Goal: Task Accomplishment & Management: Complete application form

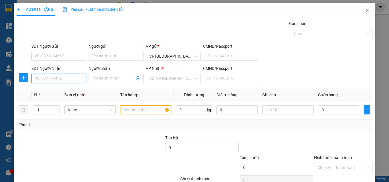
click at [73, 77] on input "SĐT Người Nhận" at bounding box center [58, 78] width 55 height 9
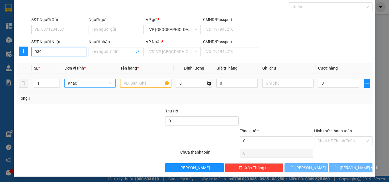
scroll to position [28, 0]
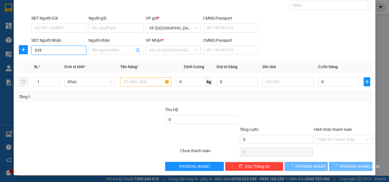
click at [73, 50] on input "939" at bounding box center [58, 50] width 55 height 9
click at [77, 50] on input "939" at bounding box center [58, 50] width 55 height 9
click at [67, 50] on input "939" at bounding box center [58, 50] width 55 height 9
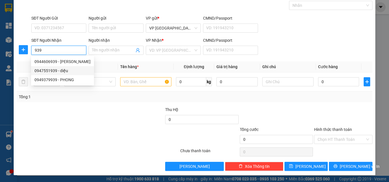
click at [65, 71] on div "0947551939 - diệu" at bounding box center [62, 71] width 56 height 6
type input "0947551939"
type input "diệu"
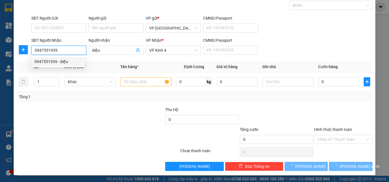
type input "50.000"
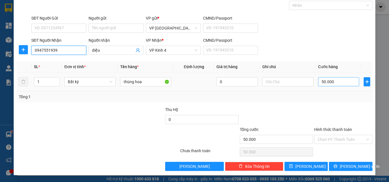
type input "0947551939"
click at [336, 80] on input "50.000" at bounding box center [338, 81] width 41 height 9
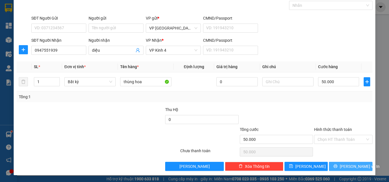
click at [354, 166] on span "[PERSON_NAME] và In" at bounding box center [359, 167] width 40 height 6
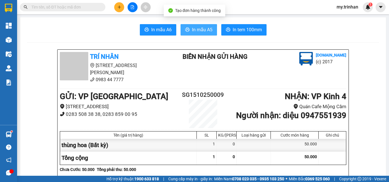
click at [185, 28] on icon "printer" at bounding box center [187, 30] width 4 height 4
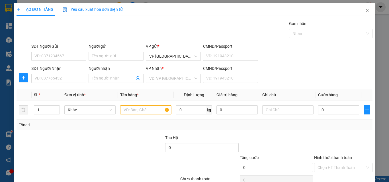
click at [302, 67] on div "SĐT Người Nhận VD: 0377654321 Người nhận Tên người nhận VP Nhận * VD: VP Sài Gò…" at bounding box center [201, 75] width 343 height 20
drag, startPoint x: 302, startPoint y: 67, endPoint x: 300, endPoint y: 71, distance: 5.2
click at [301, 68] on div "SĐT Người Nhận VD: 0377654321 Người nhận Tên người nhận VP Nhận * VD: VP Sài Gò…" at bounding box center [201, 75] width 343 height 20
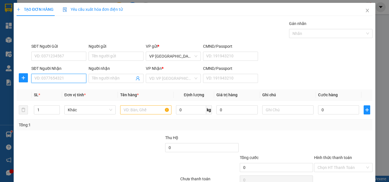
click at [61, 79] on input "SĐT Người Nhận" at bounding box center [58, 78] width 55 height 9
click at [61, 77] on input "SĐT Người Nhận" at bounding box center [58, 78] width 55 height 9
click at [65, 77] on input "981" at bounding box center [58, 78] width 55 height 9
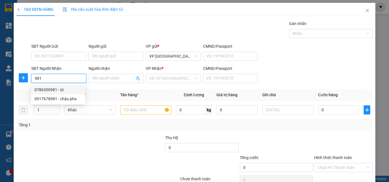
click at [73, 88] on div "0786300981 - út" at bounding box center [57, 90] width 47 height 6
type input "0786300981"
type input "út"
type input "40.000"
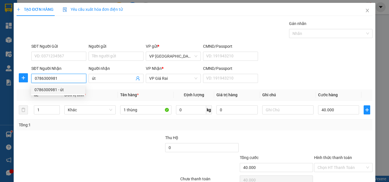
type input "0786300981"
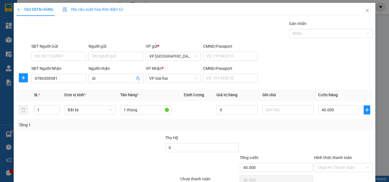
scroll to position [28, 0]
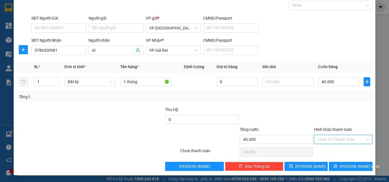
click at [350, 141] on input "Hình thức thanh toán" at bounding box center [341, 139] width 48 height 9
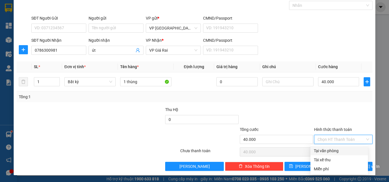
click at [346, 152] on div "Tại văn phòng" at bounding box center [339, 151] width 51 height 6
type input "0"
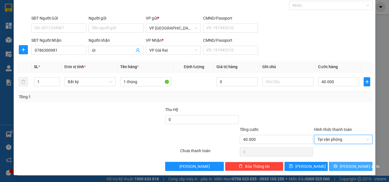
click at [344, 165] on span "[PERSON_NAME] và In" at bounding box center [359, 167] width 40 height 6
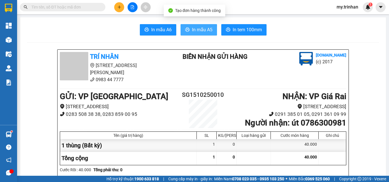
click at [201, 33] on button "In mẫu A5" at bounding box center [198, 29] width 36 height 11
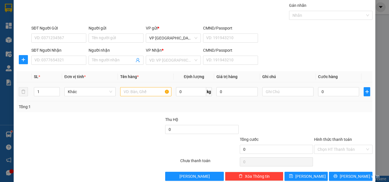
scroll to position [28, 0]
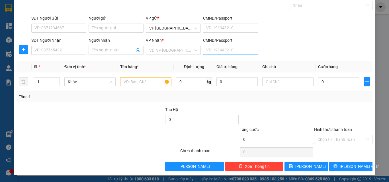
drag, startPoint x: 285, startPoint y: 52, endPoint x: 242, endPoint y: 59, distance: 43.7
click at [282, 53] on div "SĐT Người Nhận VD: 0377654321 Người nhận Tên người nhận VP Nhận * VD: VP Sài Gò…" at bounding box center [201, 47] width 343 height 20
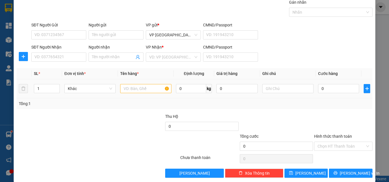
scroll to position [0, 0]
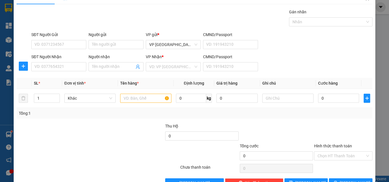
click at [62, 81] on div "Transit Pickup Surcharge Ids Transit Deliver Surcharge Ids Transit Deliver Surc…" at bounding box center [195, 98] width 356 height 179
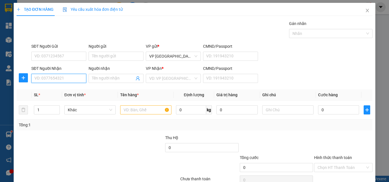
click at [61, 79] on div "Transit Pickup Surcharge Ids Transit Deliver Surcharge Ids Transit Deliver Surc…" at bounding box center [195, 109] width 356 height 179
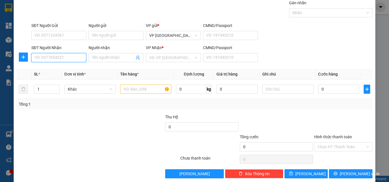
scroll to position [28, 0]
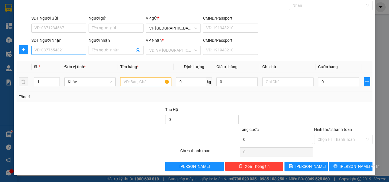
click at [62, 79] on td "Khác" at bounding box center [90, 82] width 56 height 19
click at [74, 51] on input "SĐT Người Nhận" at bounding box center [58, 50] width 55 height 9
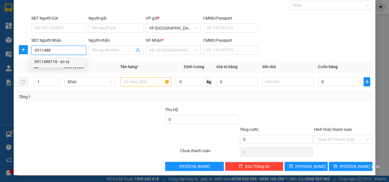
click at [74, 61] on div "0911488118 - an vy" at bounding box center [57, 62] width 47 height 6
type input "0911488118"
type input "an vy"
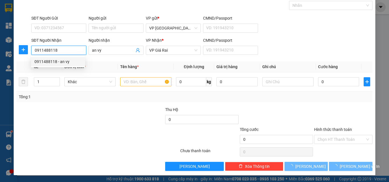
type input "40.000"
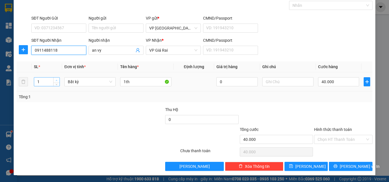
type input "0911488118"
type input "2"
click at [55, 80] on icon "up" at bounding box center [56, 81] width 2 height 2
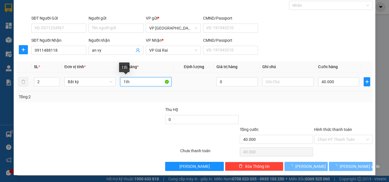
drag, startPoint x: 123, startPoint y: 84, endPoint x: 115, endPoint y: 82, distance: 9.0
click at [114, 83] on tr "2 Bất kỳ 1th 0 40.000" at bounding box center [195, 82] width 356 height 19
type input "0"
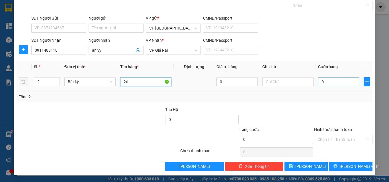
type input "2th"
click at [322, 81] on input "0" at bounding box center [338, 81] width 41 height 9
type input "6"
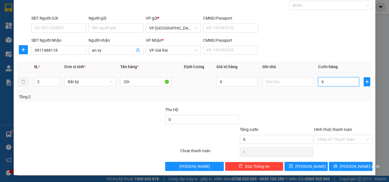
type input "60"
type input "60.000"
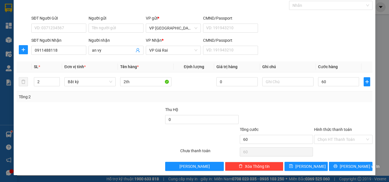
type input "60.000"
click at [339, 164] on button "[PERSON_NAME] và In" at bounding box center [351, 166] width 44 height 9
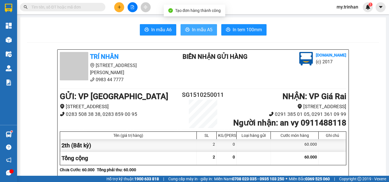
click at [199, 26] on span "In mẫu A5" at bounding box center [202, 29] width 20 height 7
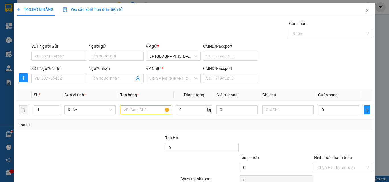
click at [332, 72] on div "SĐT Người Nhận VD: 0377654321 Người nhận Tên người nhận VP Nhận * VD: VP Sài Gò…" at bounding box center [201, 75] width 343 height 20
click at [77, 81] on input "SĐT Người Nhận" at bounding box center [58, 78] width 55 height 9
click at [74, 82] on input "SĐT Người Nhận" at bounding box center [58, 78] width 55 height 9
click at [75, 81] on input "SĐT Người Nhận" at bounding box center [58, 78] width 55 height 9
click at [73, 80] on input "SĐT Người Nhận" at bounding box center [58, 78] width 55 height 9
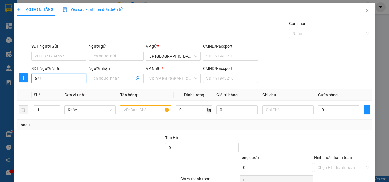
click at [75, 77] on input "678" at bounding box center [58, 78] width 55 height 9
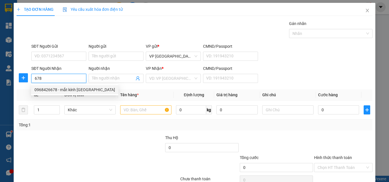
drag, startPoint x: 73, startPoint y: 89, endPoint x: 80, endPoint y: 90, distance: 6.4
click at [73, 89] on div "0968426678 - mắt kính [GEOGRAPHIC_DATA]" at bounding box center [74, 90] width 81 height 6
type input "0968426678"
type input "mắt kính [GEOGRAPHIC_DATA]"
type input "20.000"
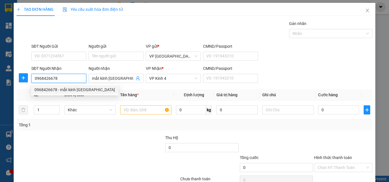
type input "20.000"
type input "0968426678"
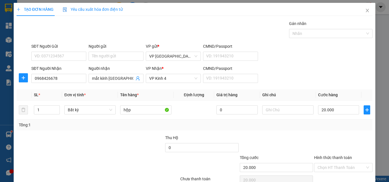
scroll to position [28, 0]
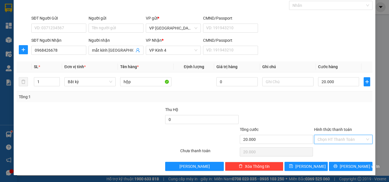
click at [332, 137] on input "Hình thức thanh toán" at bounding box center [341, 139] width 48 height 9
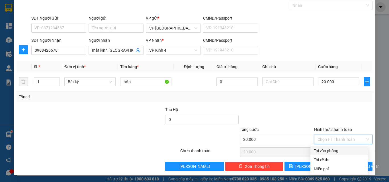
click at [335, 153] on div "Tại văn phòng" at bounding box center [339, 151] width 51 height 6
type input "0"
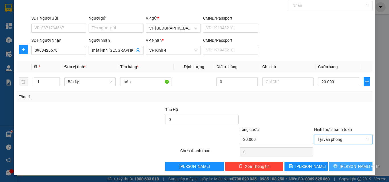
click at [337, 168] on icon "printer" at bounding box center [336, 167] width 4 height 4
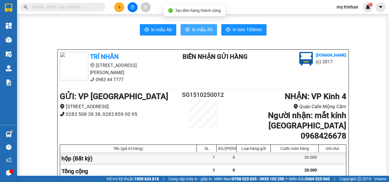
click at [196, 27] on span "In mẫu A5" at bounding box center [202, 29] width 20 height 7
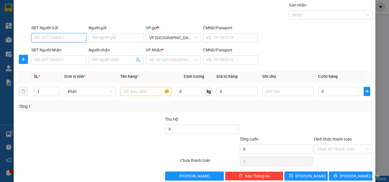
scroll to position [28, 0]
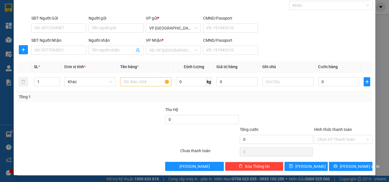
drag, startPoint x: 315, startPoint y: 28, endPoint x: 193, endPoint y: 45, distance: 123.2
click at [304, 32] on div "SĐT Người Gửi VD: 0371234567 Người gửi Tên người gửi VP gửi * VP [GEOGRAPHIC_DA…" at bounding box center [201, 25] width 343 height 20
click at [52, 50] on input "SĐT Người Nhận" at bounding box center [58, 50] width 55 height 9
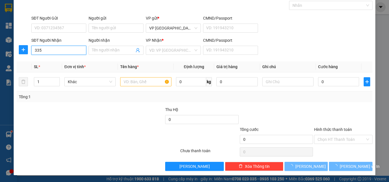
click at [63, 48] on input "335" at bounding box center [58, 50] width 55 height 9
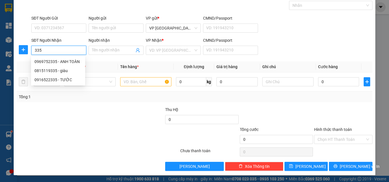
click at [72, 52] on input "335" at bounding box center [58, 50] width 55 height 9
click at [75, 63] on div "0969752335 - ANH TOÀN" at bounding box center [57, 62] width 47 height 6
type input "0969752335"
type input "ANH TOÀN"
type input "100.000"
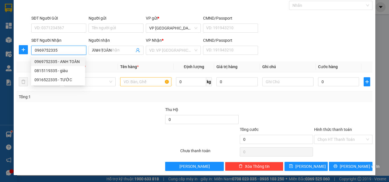
type input "100.000"
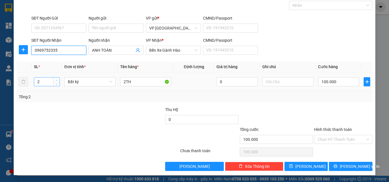
type input "0969752335"
click at [57, 80] on span "up" at bounding box center [56, 80] width 3 height 3
type input "4"
click at [57, 80] on span "up" at bounding box center [56, 80] width 3 height 3
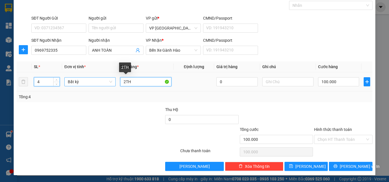
drag, startPoint x: 124, startPoint y: 83, endPoint x: 112, endPoint y: 81, distance: 11.9
click at [114, 82] on tr "4 Bất kỳ 2TH 0 100.000" at bounding box center [195, 82] width 356 height 19
type input "0"
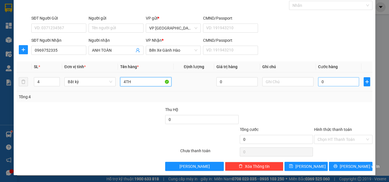
type input "4TH"
click at [336, 81] on input "0" at bounding box center [338, 81] width 41 height 9
type input "2"
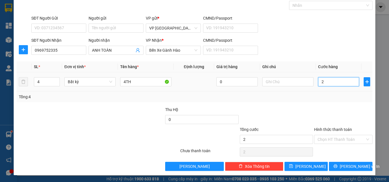
type input "24"
type input "240"
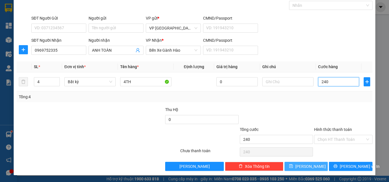
type input "240"
type input "240.000"
click at [309, 165] on button "[PERSON_NAME]" at bounding box center [306, 166] width 44 height 9
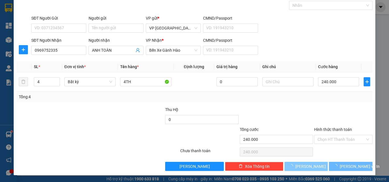
type input "0"
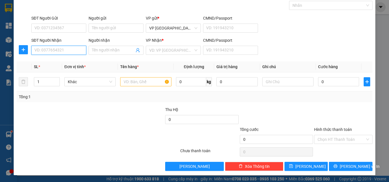
click at [44, 47] on input "SĐT Người Nhận" at bounding box center [58, 50] width 55 height 9
click at [45, 50] on input "SĐT Người Nhận" at bounding box center [58, 50] width 55 height 9
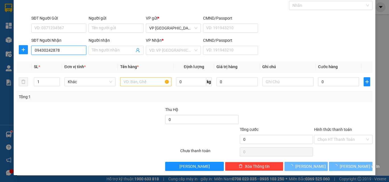
type input "0943024287"
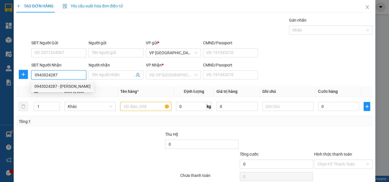
scroll to position [0, 0]
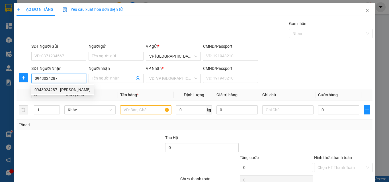
click at [72, 89] on div "0943024287 - [PERSON_NAME]" at bounding box center [62, 90] width 56 height 6
type input "[PERSON_NAME]"
type input "100.000"
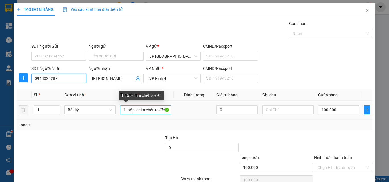
type input "0943024287"
click at [135, 112] on input "1 hộp chim chết ko đền" at bounding box center [145, 110] width 51 height 9
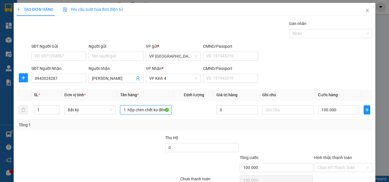
type input "1 hộp chim chết ko đền"
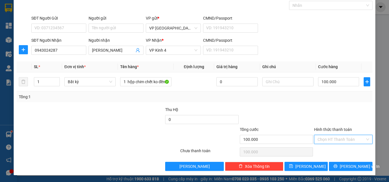
click at [338, 139] on input "Hình thức thanh toán" at bounding box center [341, 139] width 48 height 9
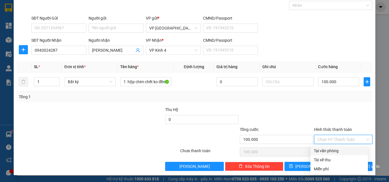
click at [339, 149] on div "Tại văn phòng" at bounding box center [339, 151] width 51 height 6
type input "0"
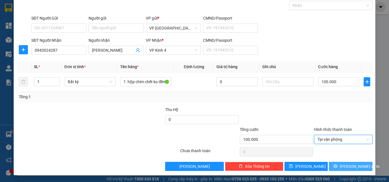
click at [331, 166] on button "[PERSON_NAME] và In" at bounding box center [351, 166] width 44 height 9
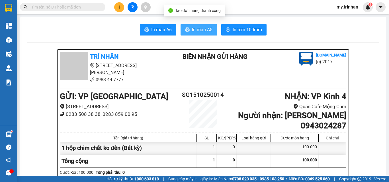
click at [200, 27] on span "In mẫu A5" at bounding box center [202, 29] width 20 height 7
drag, startPoint x: 154, startPoint y: 112, endPoint x: 147, endPoint y: 110, distance: 6.6
click at [152, 110] on div "GỬI : VP [STREET_ADDRESS] 0283 508 38 38, 0283 859 00 95 SG1510250014 NHẬN : VP…" at bounding box center [203, 110] width 286 height 41
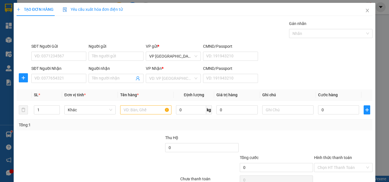
click at [281, 78] on div "SĐT Người Nhận VD: 0377654321 Người nhận Tên người nhận VP Nhận * VD: VP Sài Gò…" at bounding box center [201, 75] width 343 height 20
click at [365, 9] on icon "close" at bounding box center [367, 10] width 5 height 5
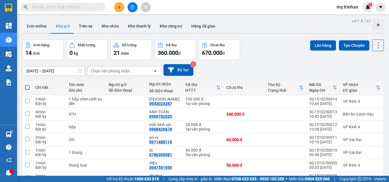
click at [154, 72] on icon "open" at bounding box center [155, 71] width 5 height 5
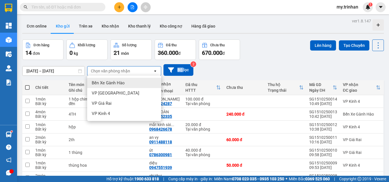
click at [154, 72] on icon "open" at bounding box center [155, 71] width 5 height 5
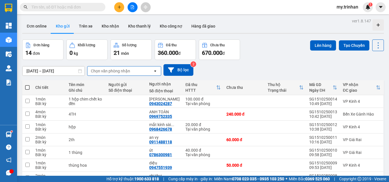
click at [221, 70] on div "[DATE] – [DATE] Press the down arrow key to interact with the calendar and sele…" at bounding box center [202, 70] width 361 height 12
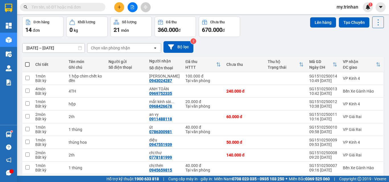
scroll to position [10, 0]
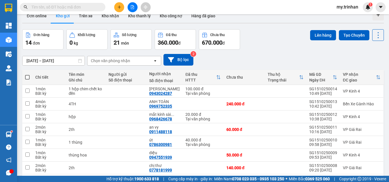
click at [223, 61] on div "[DATE] – [DATE] Press the down arrow key to interact with the calendar and sele…" at bounding box center [202, 60] width 361 height 12
click at [227, 59] on div "[DATE] – [DATE] Press the down arrow key to interact with the calendar and sele…" at bounding box center [202, 60] width 361 height 12
click at [115, 7] on button at bounding box center [119, 7] width 10 height 10
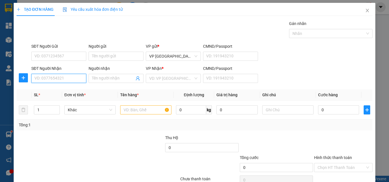
click at [54, 80] on input "SĐT Người Nhận" at bounding box center [58, 78] width 55 height 9
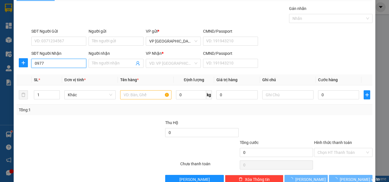
scroll to position [28, 0]
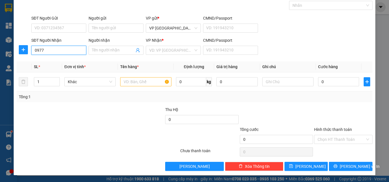
click at [70, 52] on input "0977" at bounding box center [58, 50] width 55 height 9
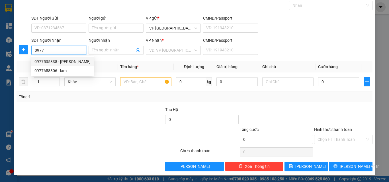
click at [71, 62] on div "0977535838 - [PERSON_NAME]" at bounding box center [62, 62] width 56 height 6
type input "0977535838"
type input "huyền trang"
type input "100.000"
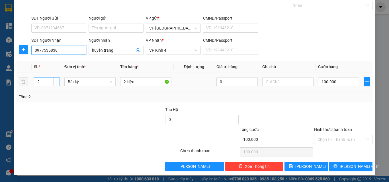
type input "0977535838"
click at [57, 81] on icon "up" at bounding box center [57, 80] width 2 height 1
type input "3"
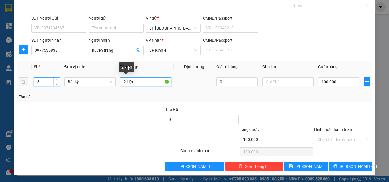
drag, startPoint x: 124, startPoint y: 83, endPoint x: 119, endPoint y: 82, distance: 5.5
click at [121, 84] on input "2 kiện" at bounding box center [145, 81] width 51 height 9
type input "0"
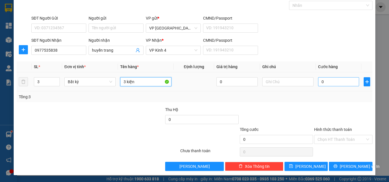
type input "3 kiện"
click at [325, 83] on input "0" at bounding box center [338, 81] width 41 height 9
type input "1"
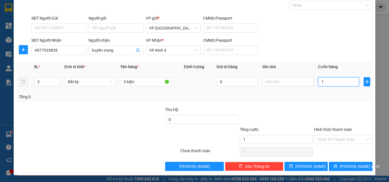
type input "12"
type input "120"
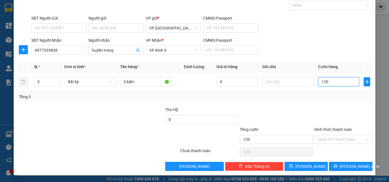
type input "120"
type input "120.000"
click at [323, 115] on div at bounding box center [342, 117] width 59 height 20
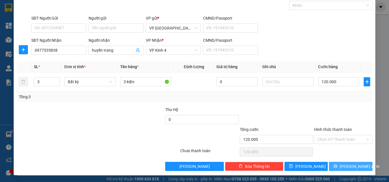
click at [346, 165] on span "[PERSON_NAME] và In" at bounding box center [359, 167] width 40 height 6
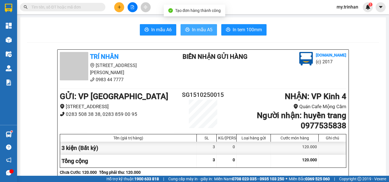
click at [196, 25] on button "In mẫu A5" at bounding box center [198, 29] width 36 height 11
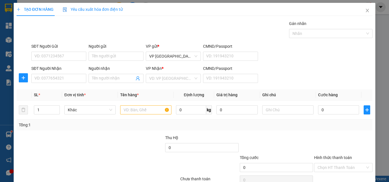
click at [276, 72] on div "SĐT Người Nhận VD: 0377654321 Người nhận Tên người nhận VP Nhận * VD: VP Sài Gò…" at bounding box center [201, 75] width 343 height 20
click at [275, 72] on div "SĐT Người Nhận VD: 0377654321 Người nhận Tên người nhận VP Nhận * VD: VP Sài Gò…" at bounding box center [201, 75] width 343 height 20
click at [70, 79] on input "SĐT Người Nhận" at bounding box center [58, 78] width 55 height 9
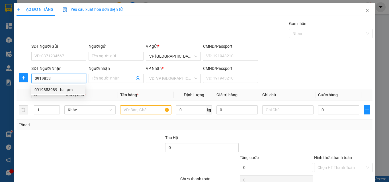
click at [67, 90] on div "0919853989 - ba tạm" at bounding box center [57, 90] width 47 height 6
type input "0919853989"
type input "ba tạm"
type input "60.000"
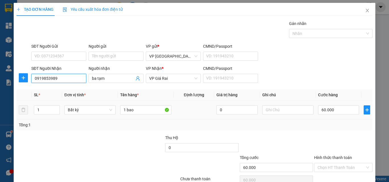
type input "0919853989"
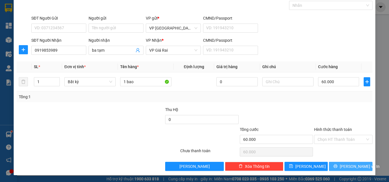
click at [335, 161] on div "Transit Pickup Surcharge Ids Transit Deliver Surcharge Ids Transit Deliver Surc…" at bounding box center [195, 81] width 356 height 179
drag, startPoint x: 335, startPoint y: 166, endPoint x: 331, endPoint y: 162, distance: 5.9
click at [336, 164] on icon "printer" at bounding box center [335, 166] width 4 height 4
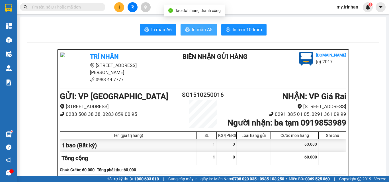
click at [201, 25] on button "In mẫu A5" at bounding box center [198, 29] width 36 height 11
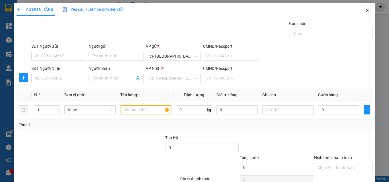
click at [366, 11] on icon "close" at bounding box center [367, 10] width 3 height 3
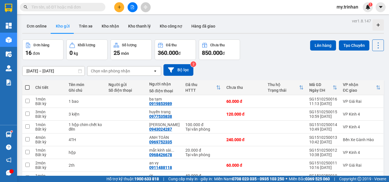
click at [241, 69] on div "[DATE] – [DATE] Press the down arrow key to interact with the calendar and sele…" at bounding box center [202, 70] width 361 height 12
